Goal: Task Accomplishment & Management: Use online tool/utility

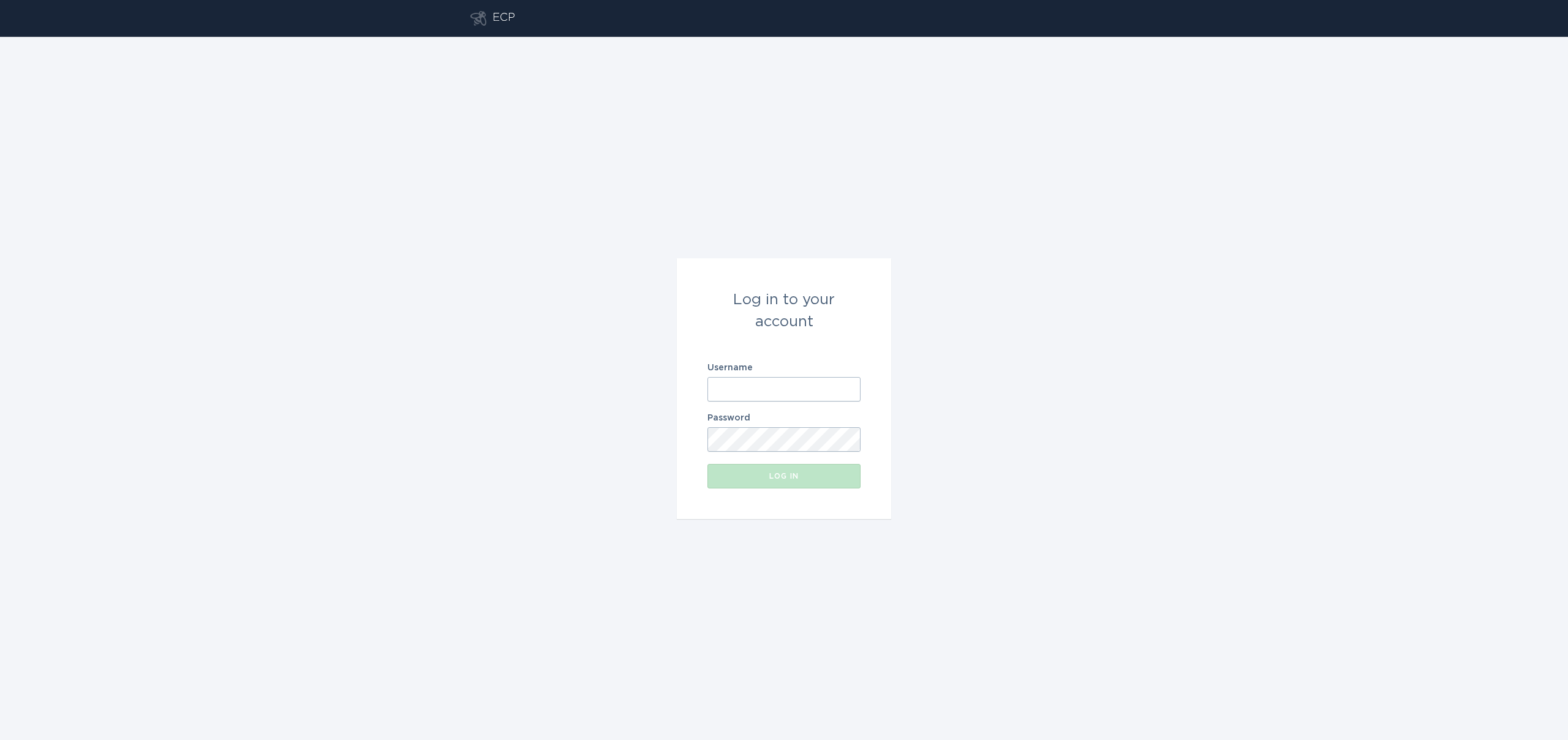
click at [744, 384] on input "Username" at bounding box center [784, 390] width 153 height 24
click at [731, 384] on input "crystal" at bounding box center [784, 390] width 153 height 24
paste input "[EMAIL_ADDRESS][DOMAIN_NAME]"
type input "[EMAIL_ADDRESS][DOMAIN_NAME]"
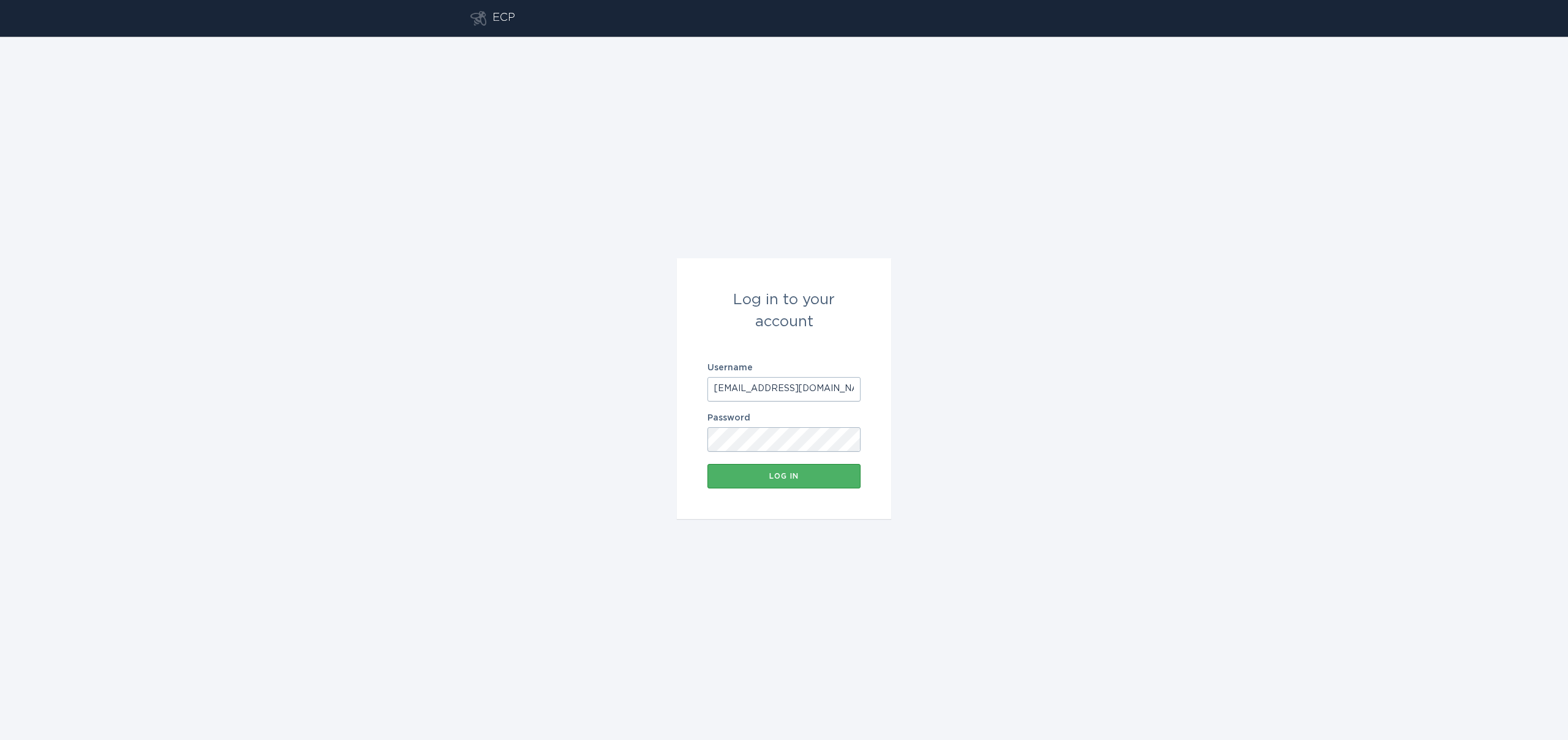
click at [753, 474] on div "Log in" at bounding box center [784, 477] width 141 height 7
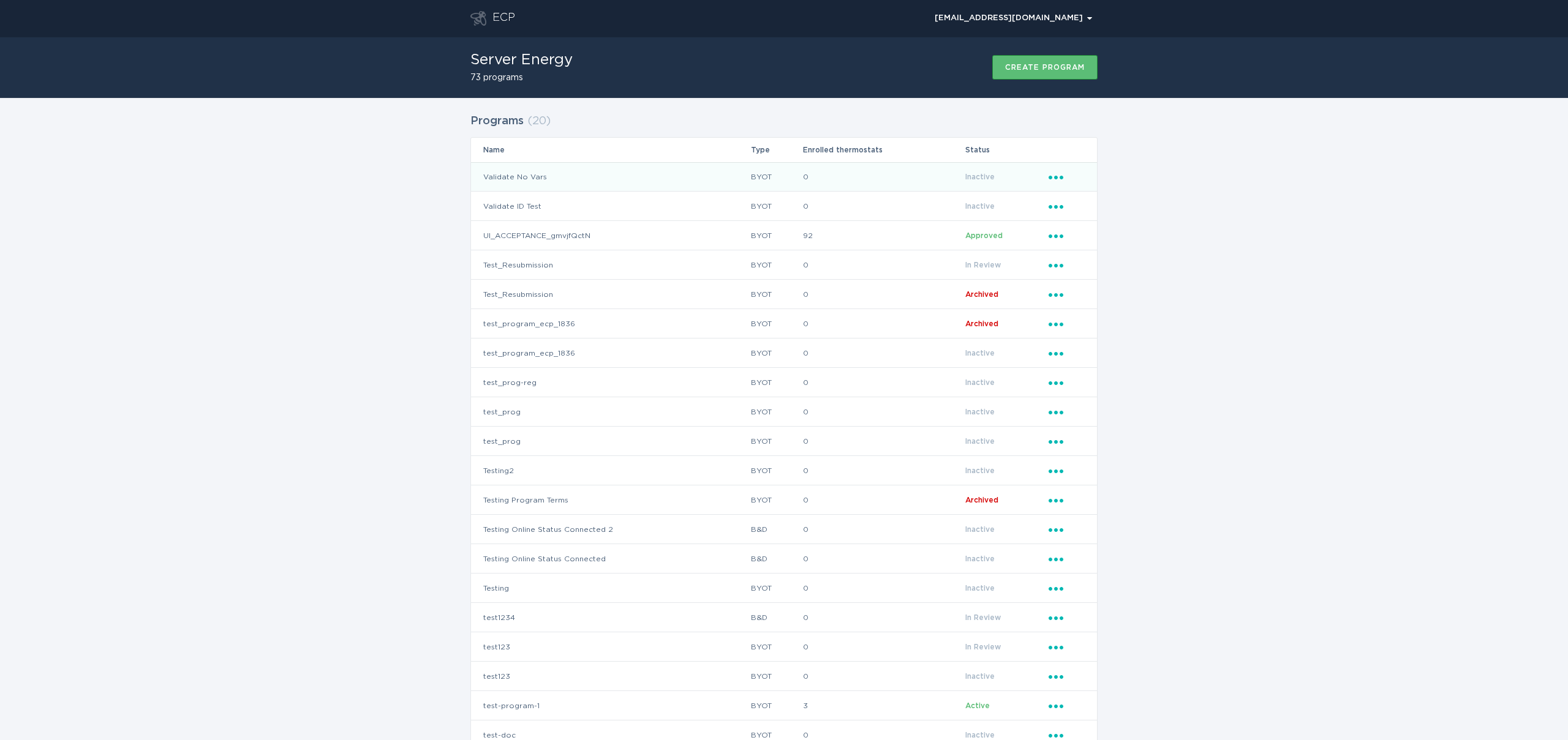
click at [647, 177] on td "Validate No Vars" at bounding box center [611, 177] width 279 height 30
click at [517, 182] on td "Validate No Vars" at bounding box center [611, 177] width 279 height 30
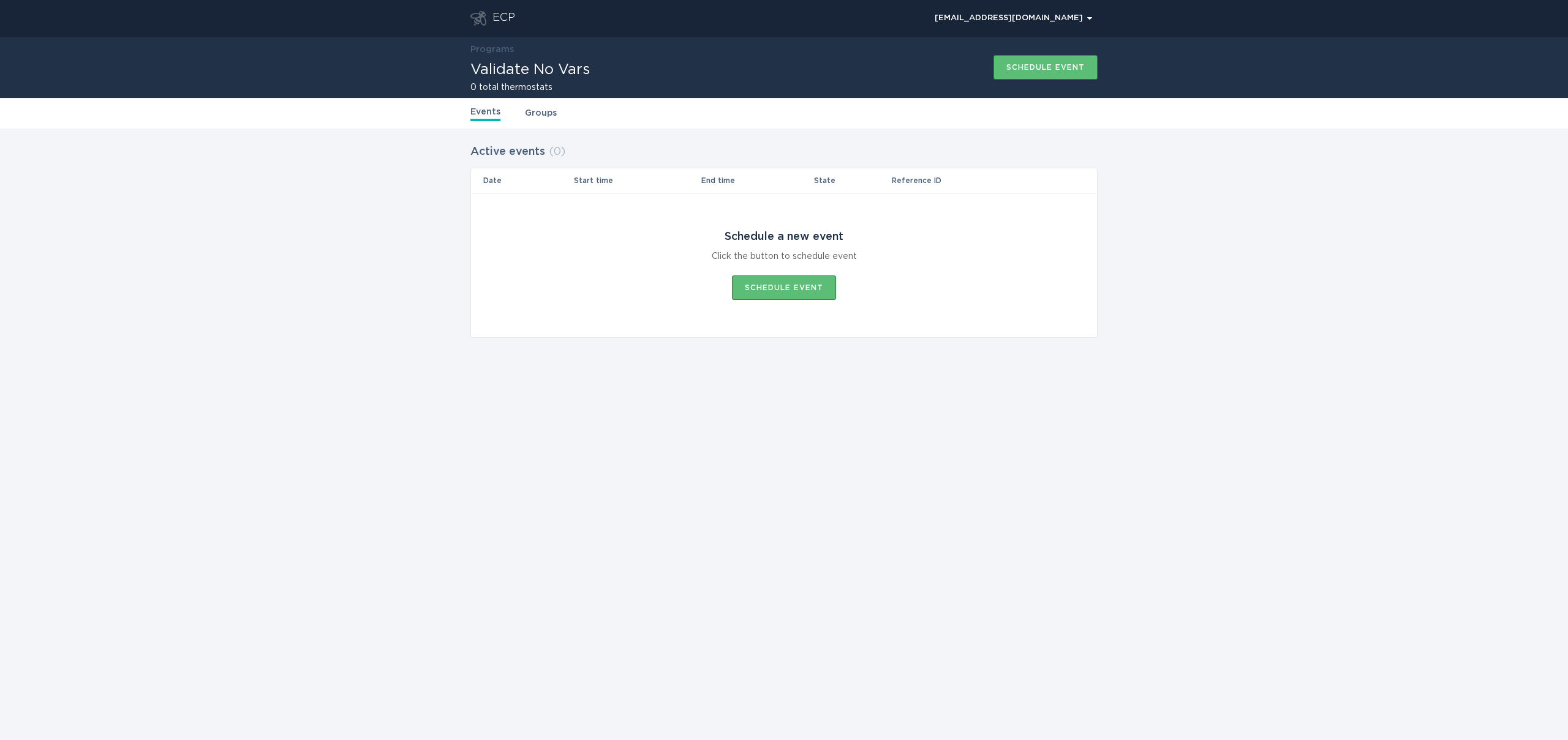
click at [542, 113] on link "Groups" at bounding box center [540, 113] width 32 height 13
click at [485, 115] on link "Events" at bounding box center [485, 113] width 30 height 13
click at [497, 49] on link "Programs" at bounding box center [492, 50] width 43 height 9
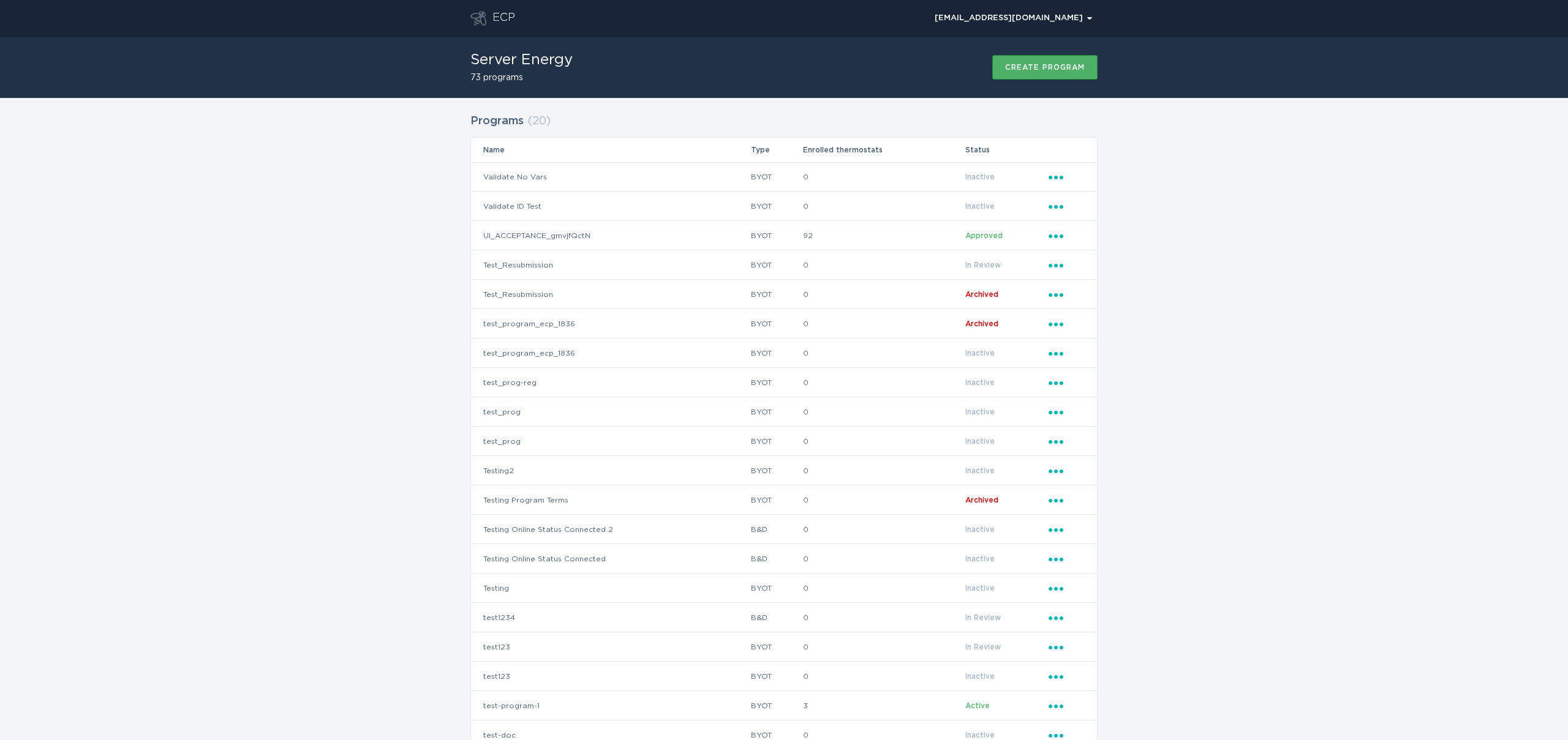
click at [1013, 67] on div "Create program" at bounding box center [1045, 67] width 80 height 7
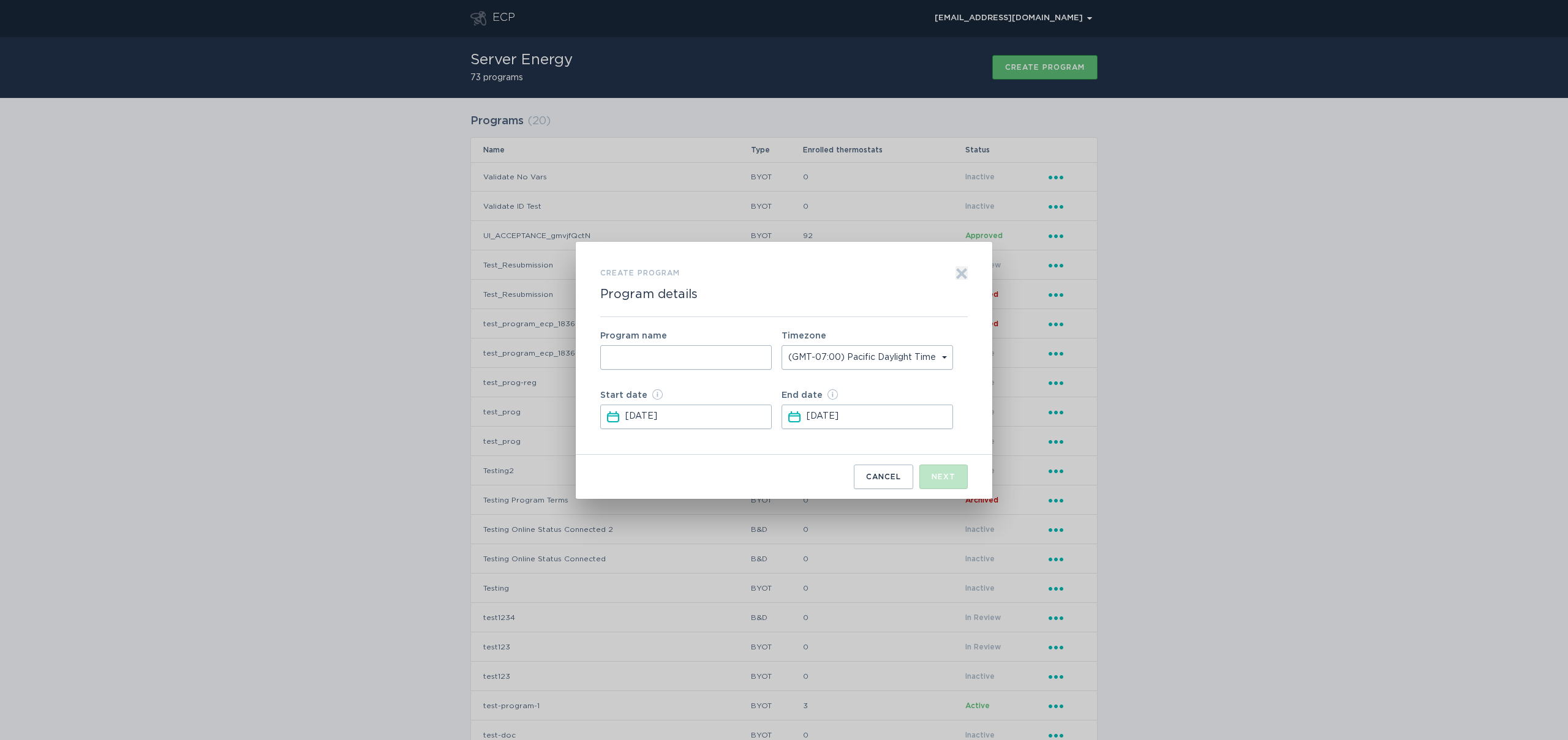
click at [964, 275] on icon "Exit" at bounding box center [962, 273] width 10 height 10
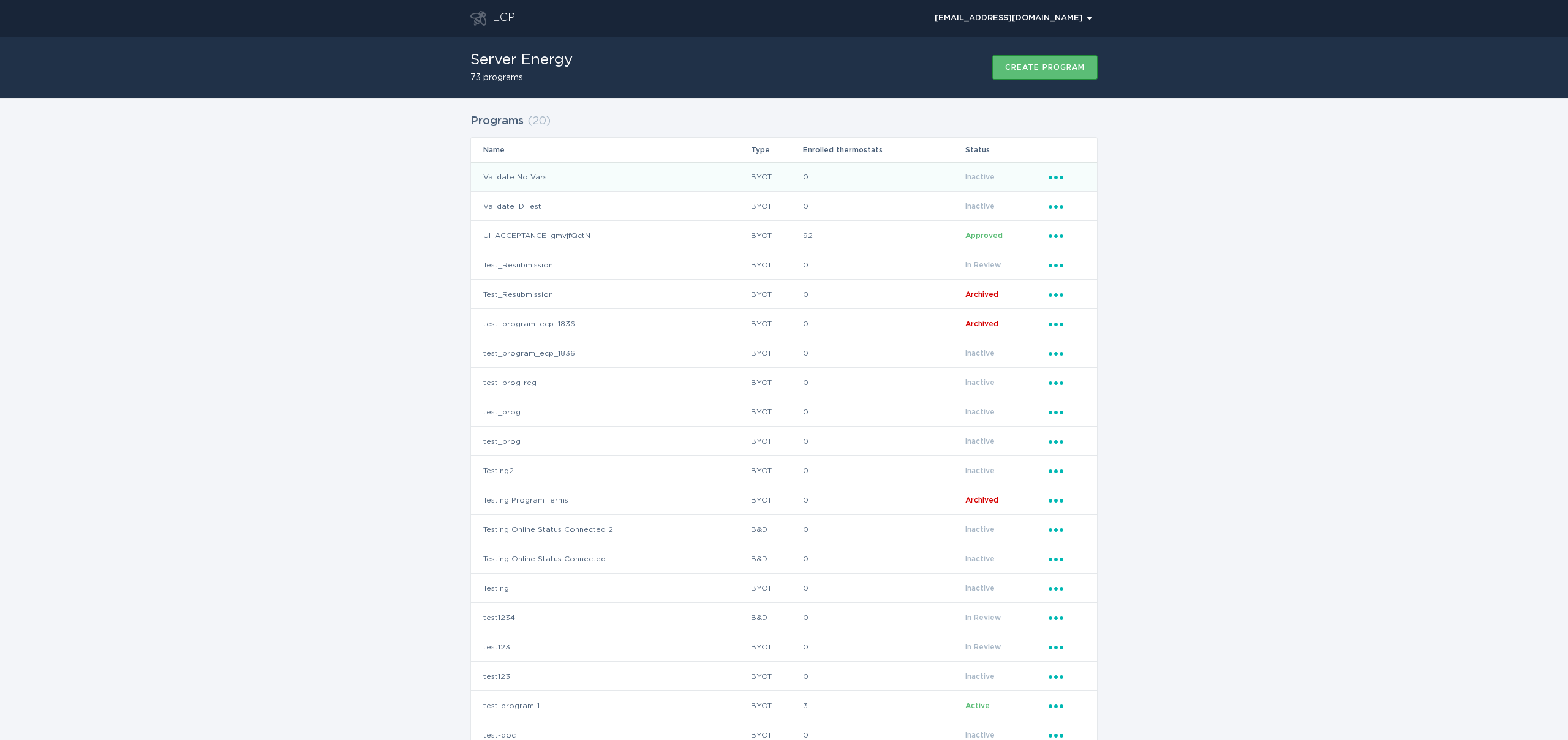
click at [581, 174] on td "Validate No Vars" at bounding box center [611, 177] width 279 height 30
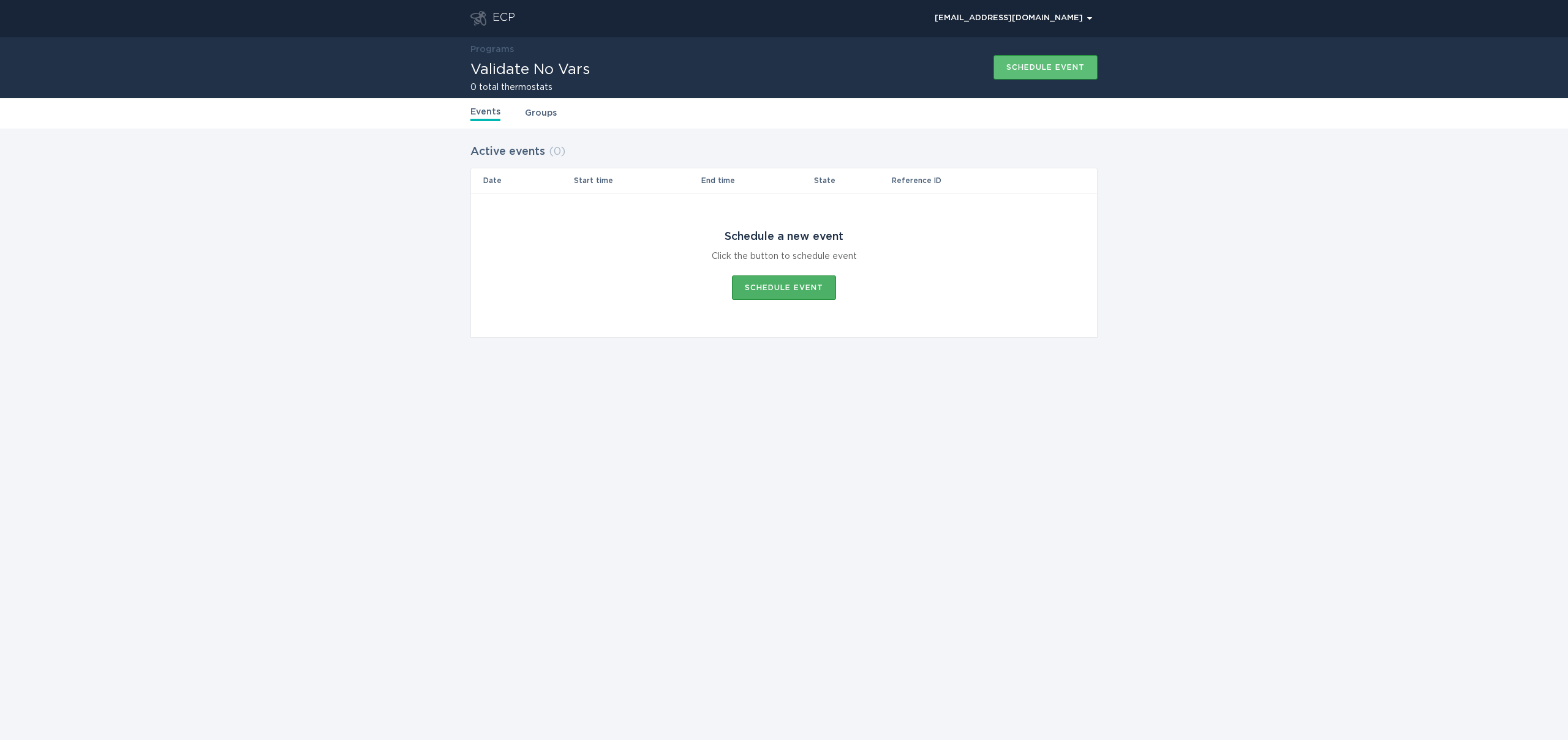
click at [783, 295] on button "Schedule event" at bounding box center [784, 288] width 104 height 24
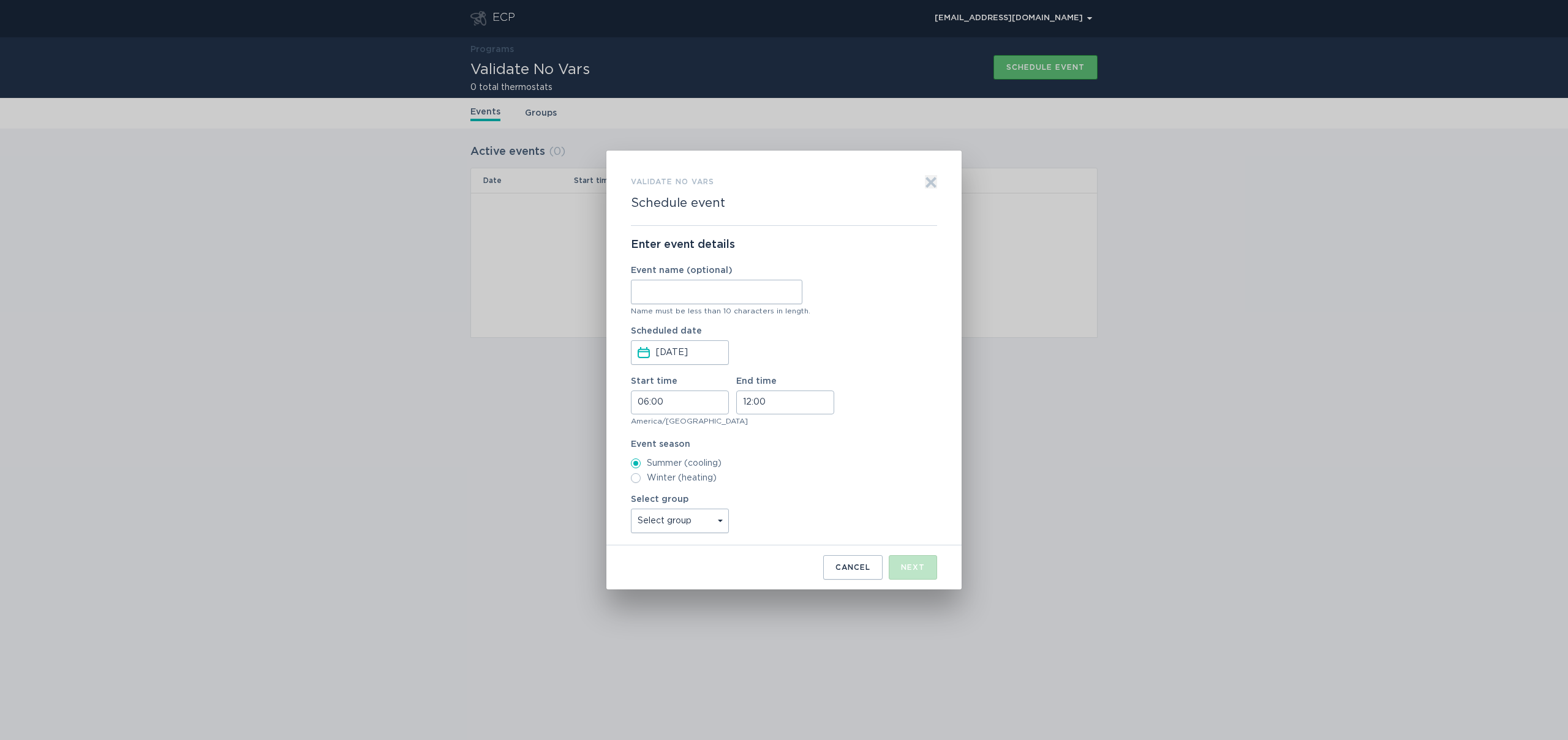
click at [932, 182] on icon "Exit" at bounding box center [931, 183] width 10 height 10
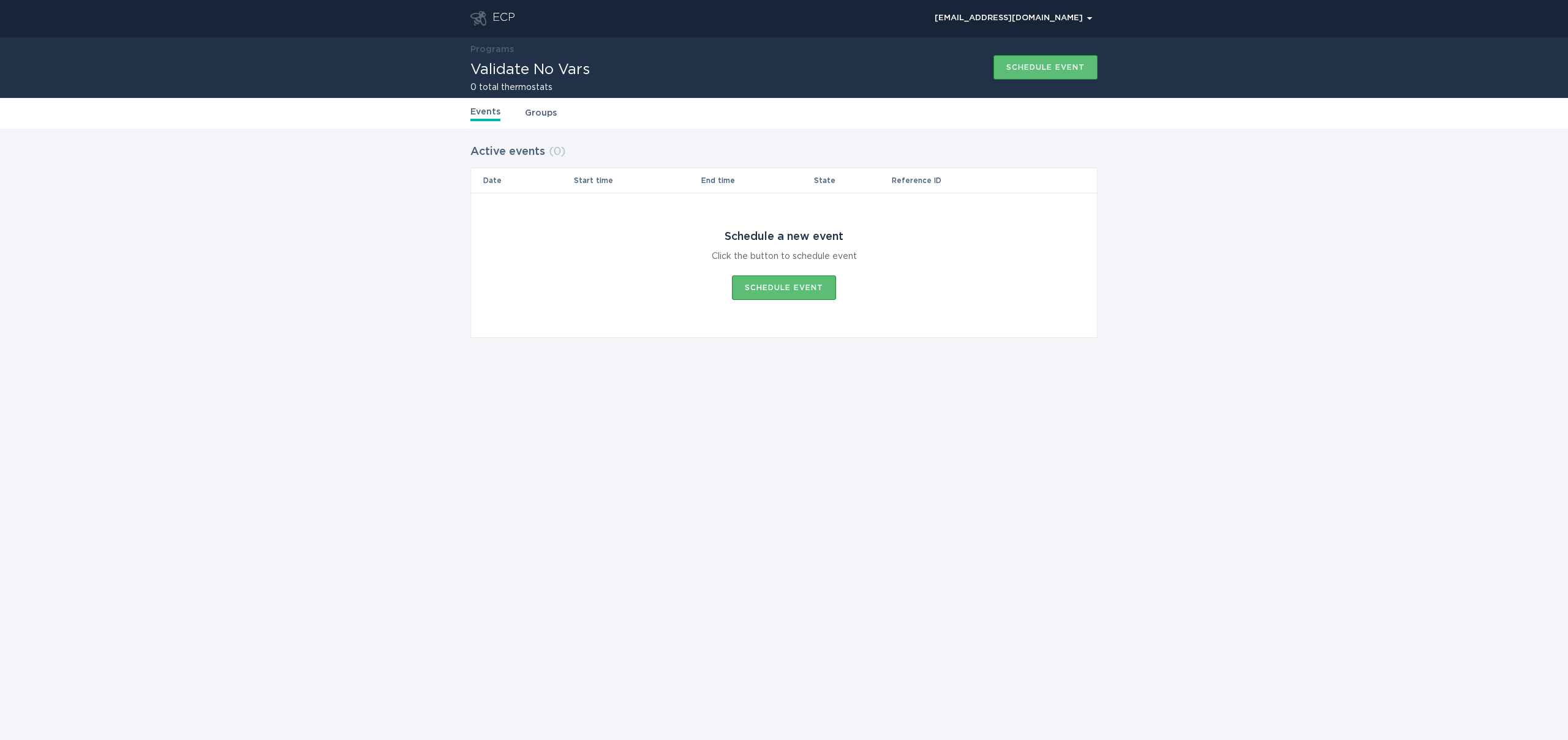
click at [497, 53] on link "Programs" at bounding box center [492, 50] width 43 height 9
